Goal: Task Accomplishment & Management: Manage account settings

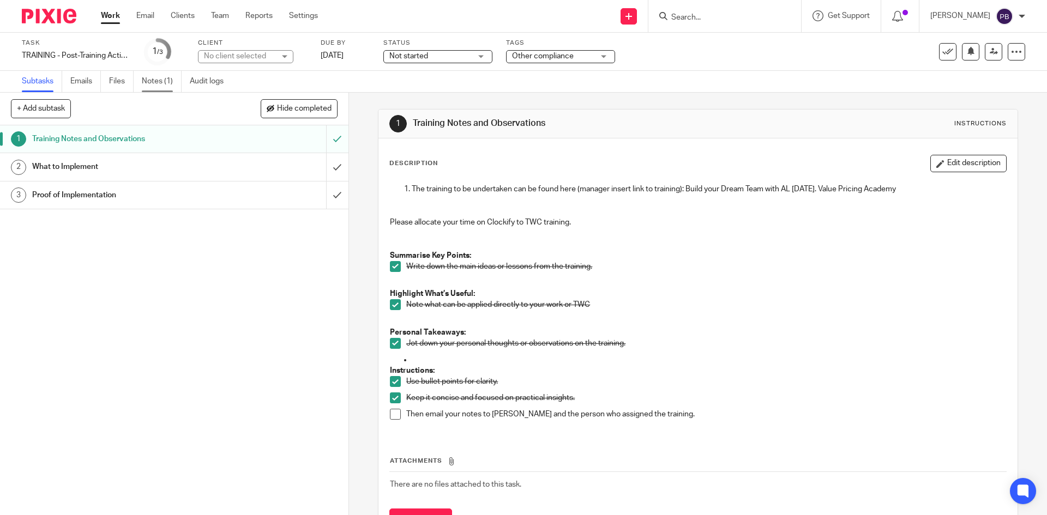
click at [159, 80] on link "Notes (1)" at bounding box center [162, 81] width 40 height 21
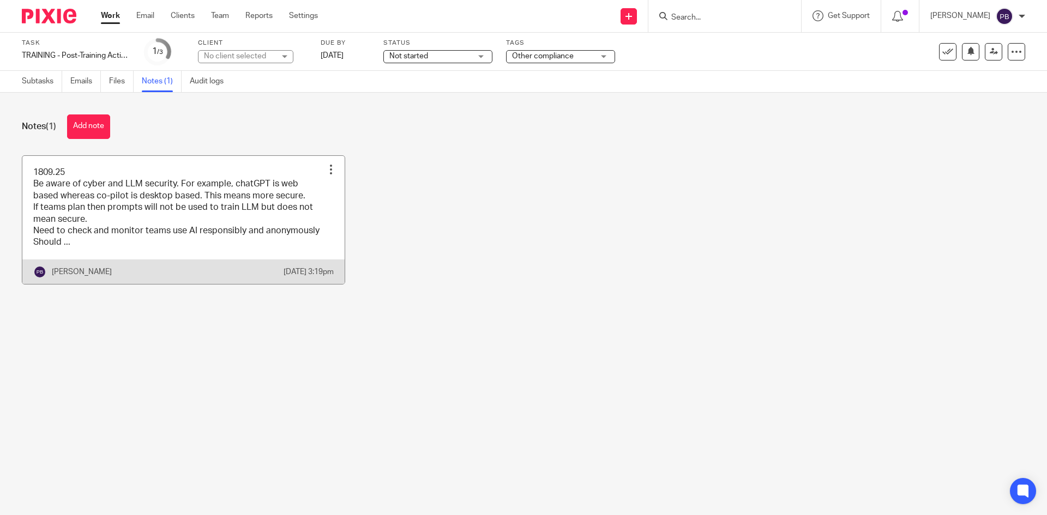
click at [188, 225] on link at bounding box center [183, 220] width 322 height 128
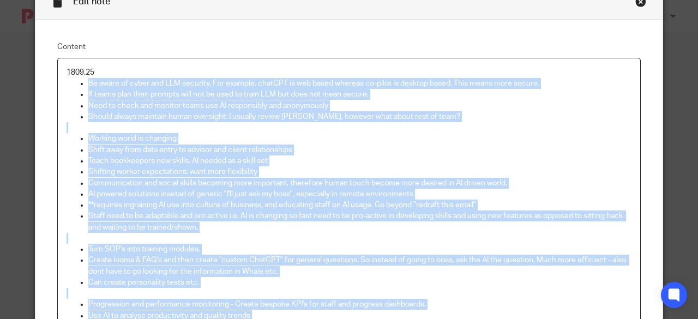
scroll to position [82, 0]
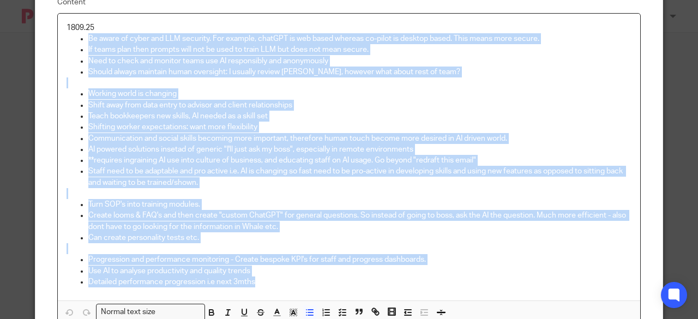
drag, startPoint x: 83, startPoint y: 118, endPoint x: 311, endPoint y: 285, distance: 282.2
click at [311, 285] on div "1809.25 Be aware of cyber and LLM security. For example, chatGPT is web based w…" at bounding box center [349, 157] width 582 height 287
copy div "Be aware of cyber and LLM security. For example, chatGPT is web based whereas c…"
click at [517, 277] on p "Detailed performance progression i.e next 3mths" at bounding box center [359, 282] width 543 height 11
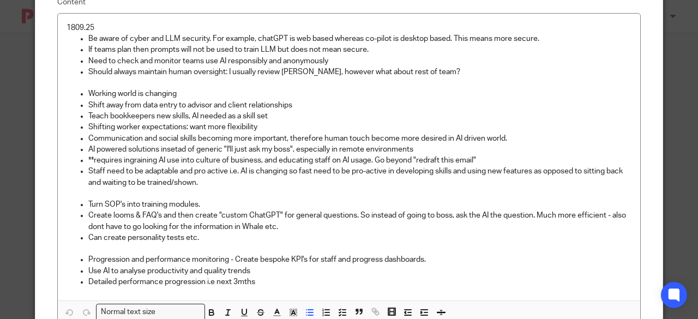
click at [698, 208] on div "Edit note Content 1809.25 Be aware of cyber and LLM security. For example, chat…" at bounding box center [349, 159] width 698 height 319
